Goal: Find specific page/section: Find specific page/section

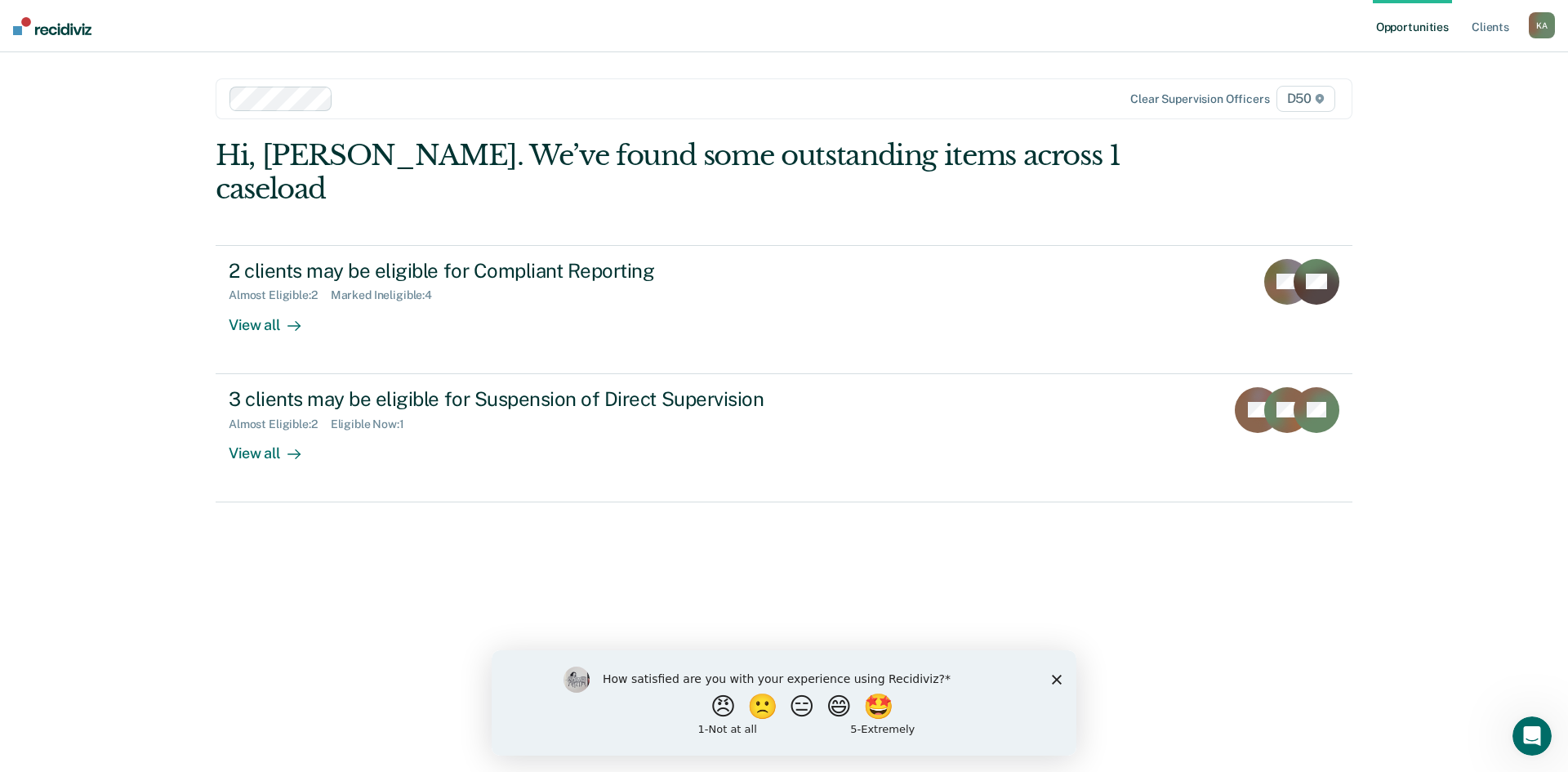
drag, startPoint x: 1054, startPoint y: 677, endPoint x: 1550, endPoint y: 1328, distance: 818.4
click at [1054, 677] on icon "Close survey" at bounding box center [1057, 679] width 10 height 10
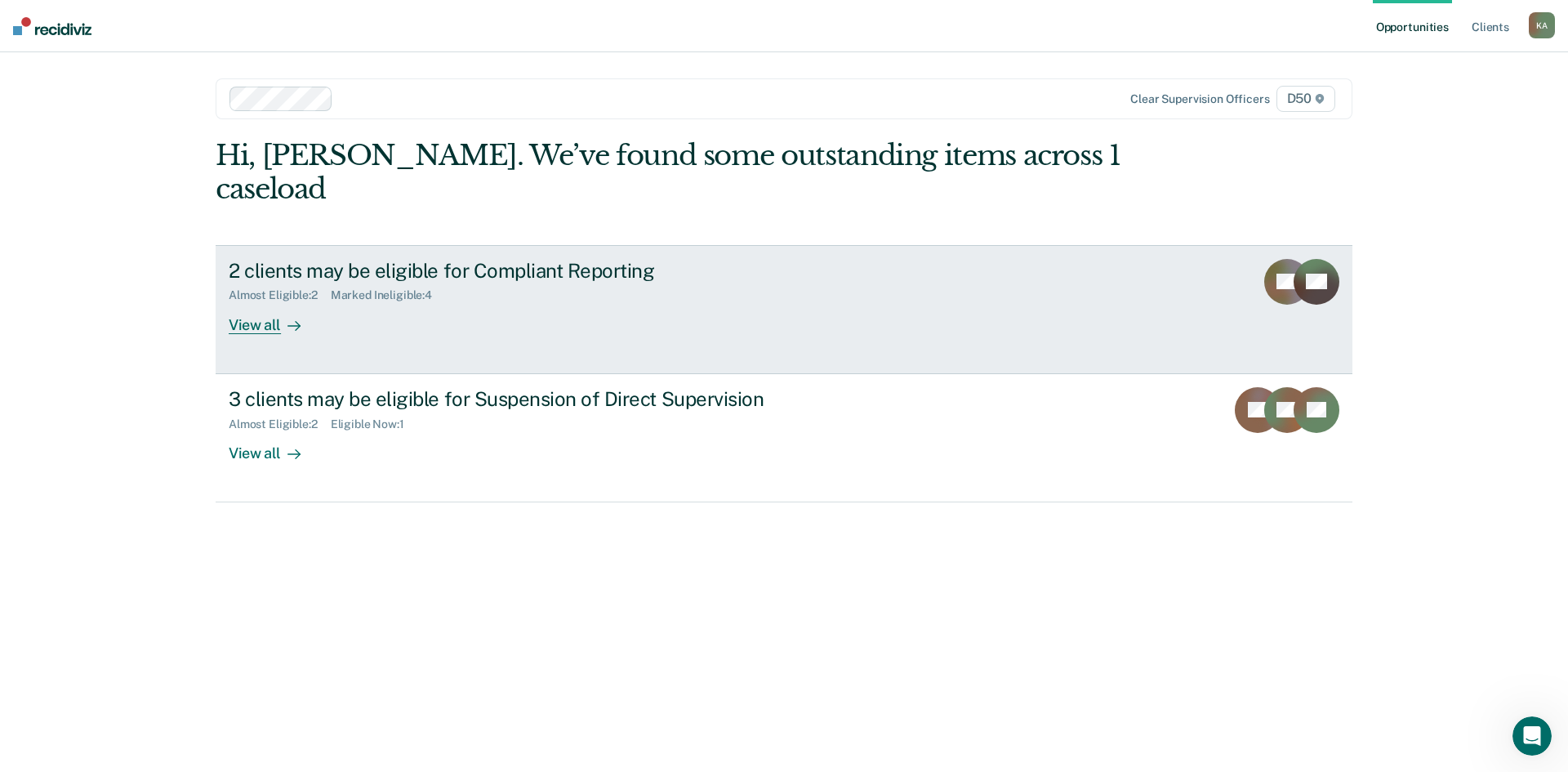
click at [283, 315] on div at bounding box center [291, 324] width 20 height 19
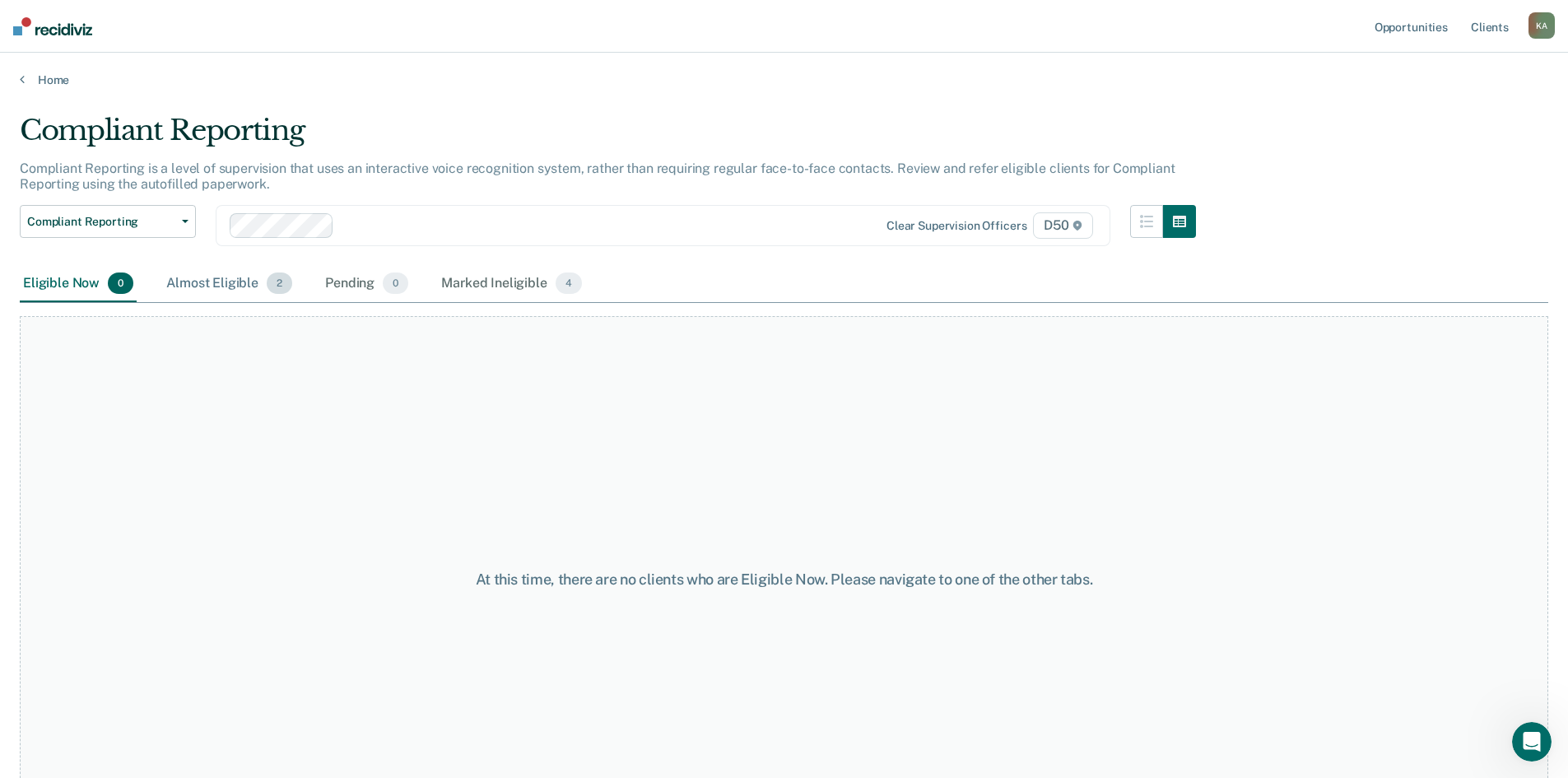
click at [220, 277] on div "Almost Eligible 2" at bounding box center [229, 284] width 132 height 36
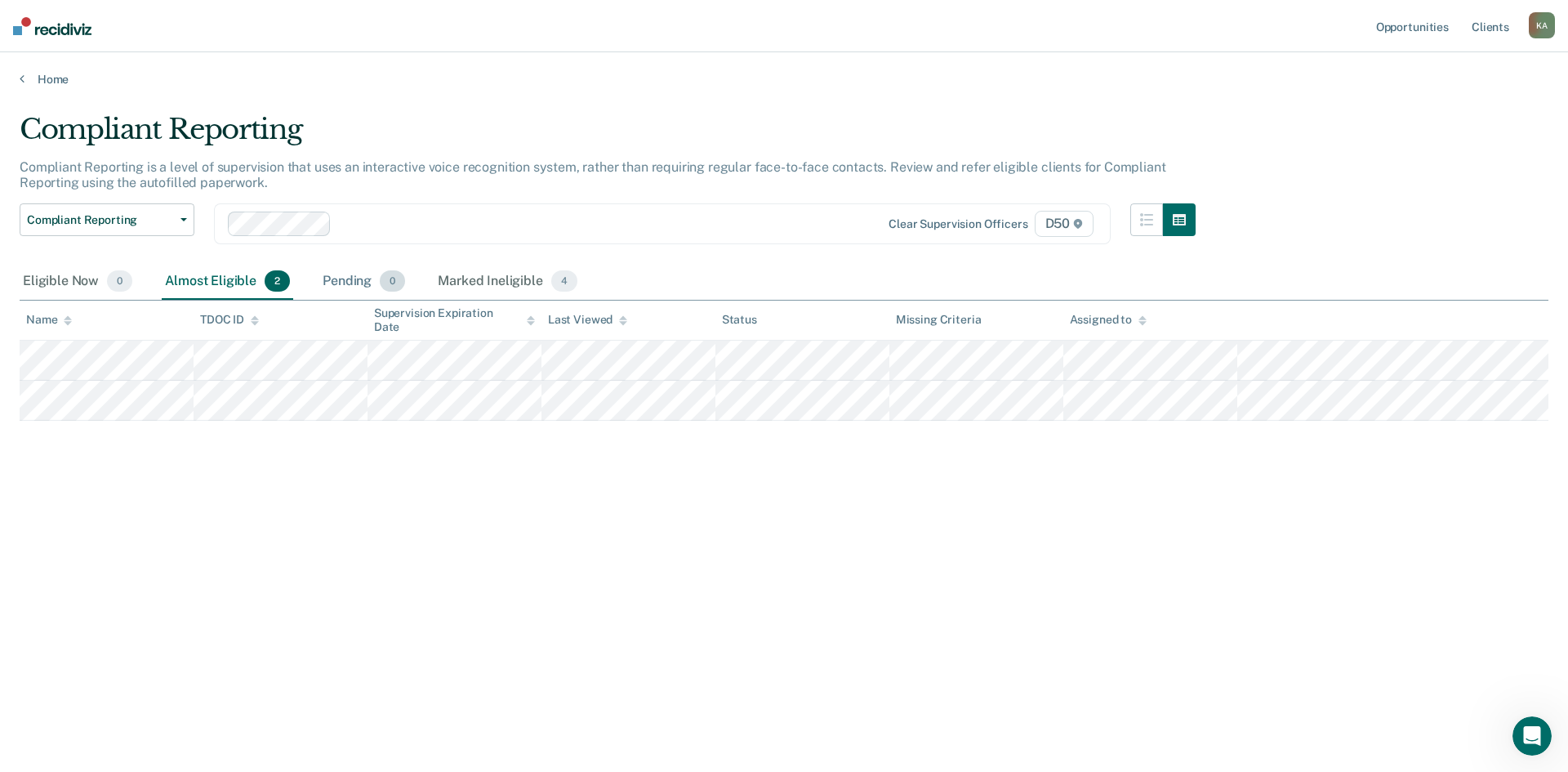
click at [348, 290] on div "Pending 0" at bounding box center [363, 282] width 89 height 36
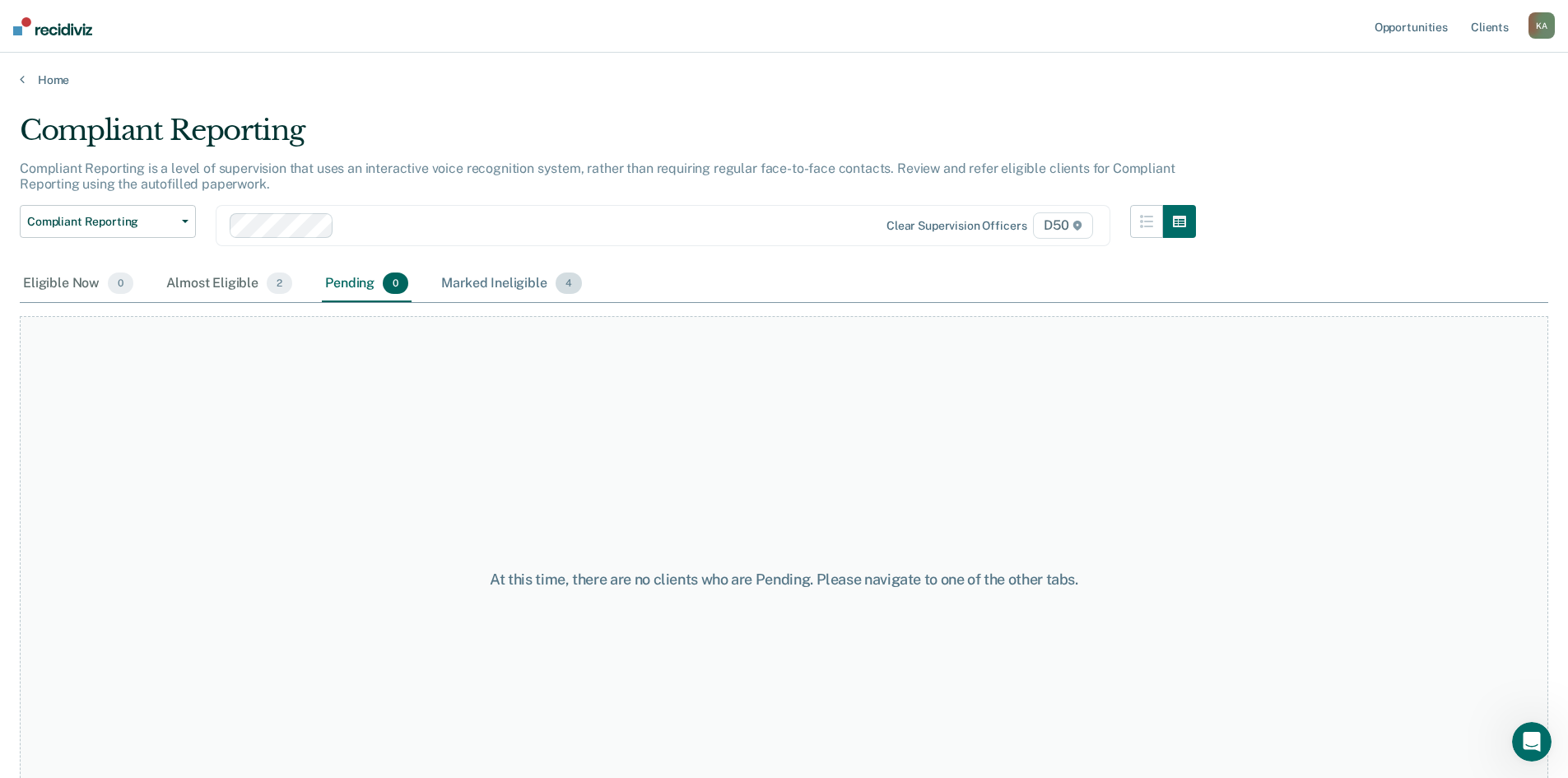
click at [484, 282] on div "Marked Ineligible 4" at bounding box center [511, 284] width 147 height 36
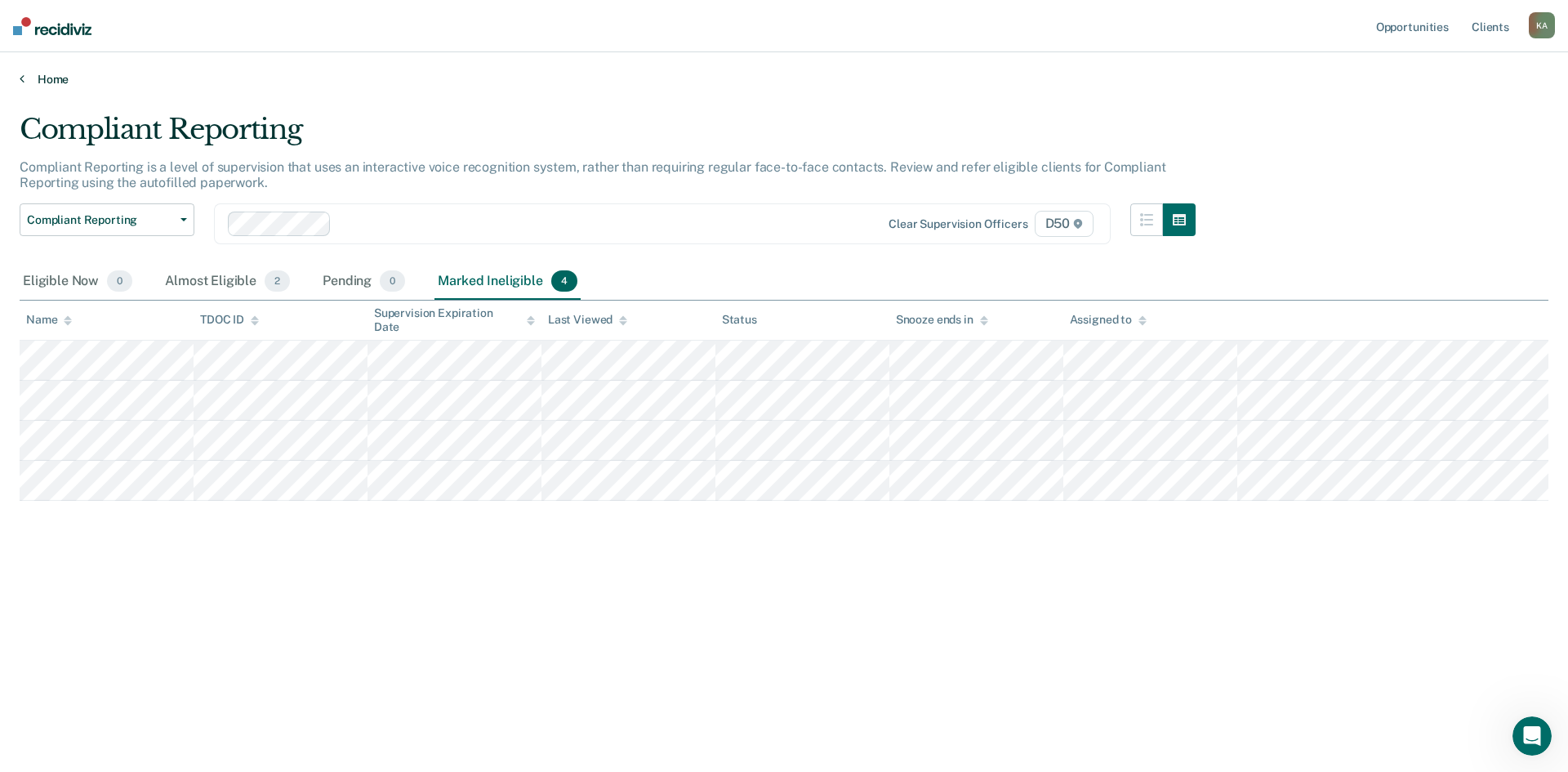
click at [55, 79] on link "Home" at bounding box center [784, 78] width 1529 height 15
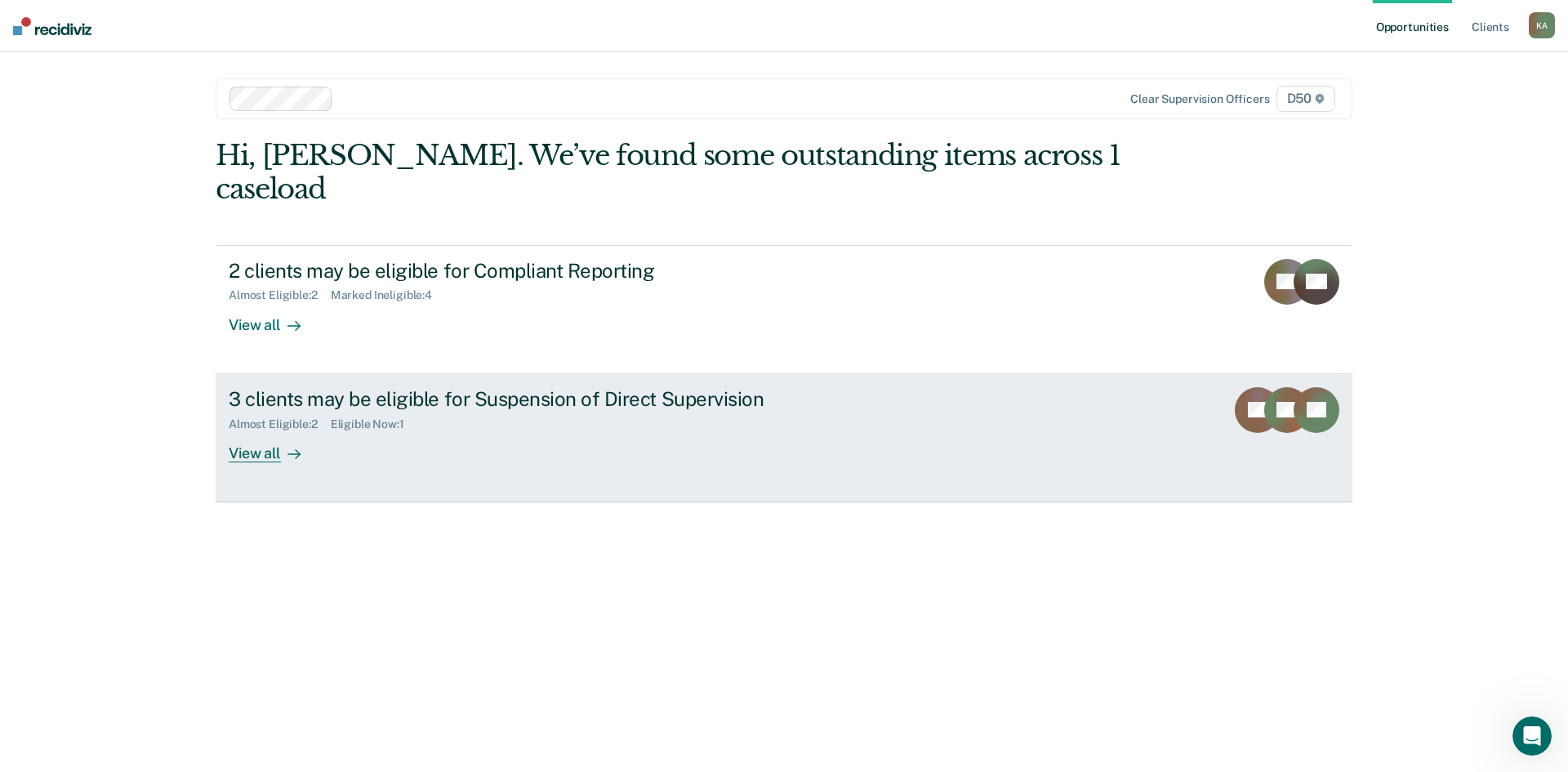
click at [289, 448] on icon at bounding box center [293, 454] width 13 height 13
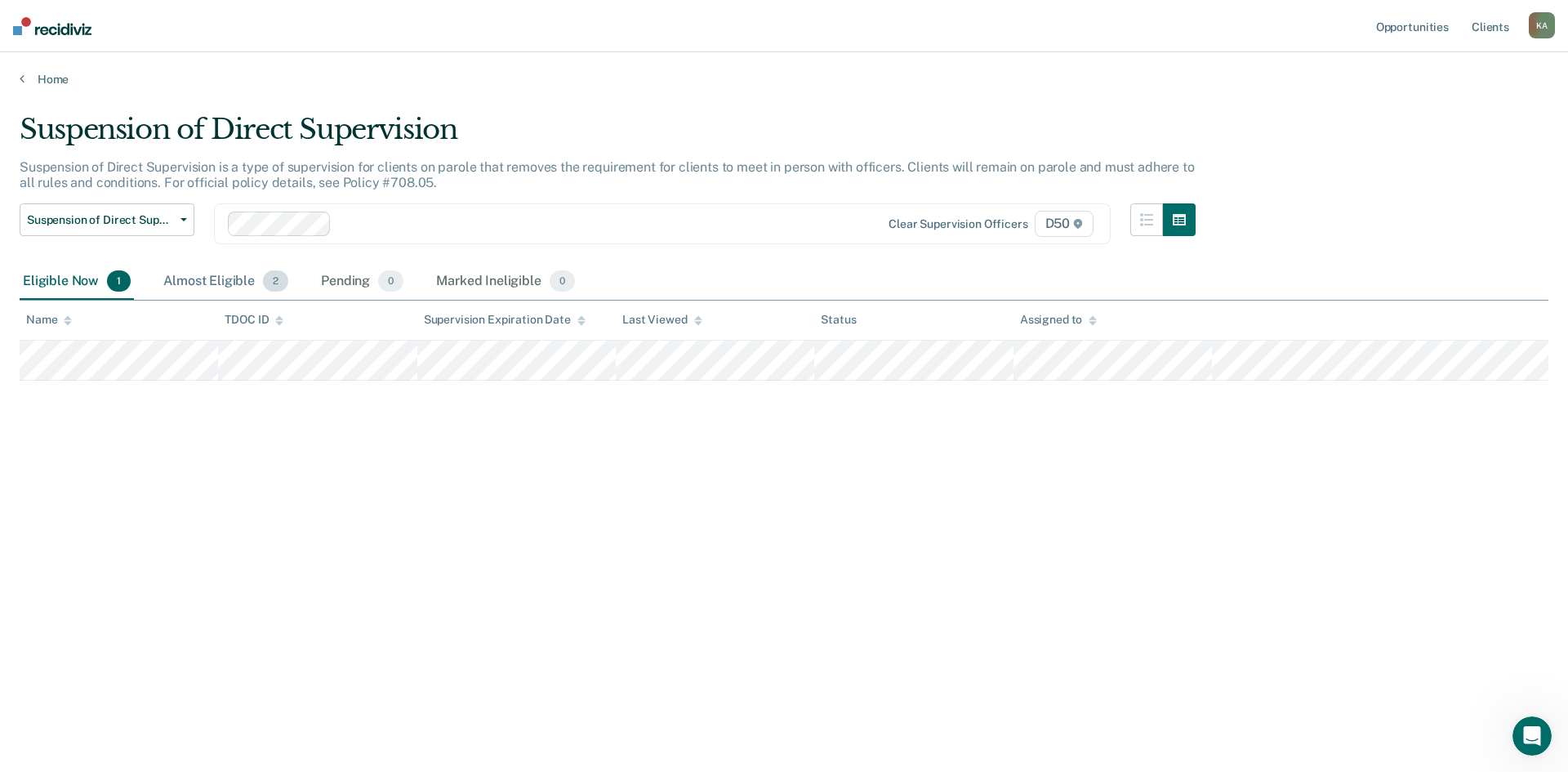
click at [230, 278] on div "Almost Eligible 2" at bounding box center [226, 282] width 131 height 36
